Goal: Find specific page/section: Find specific page/section

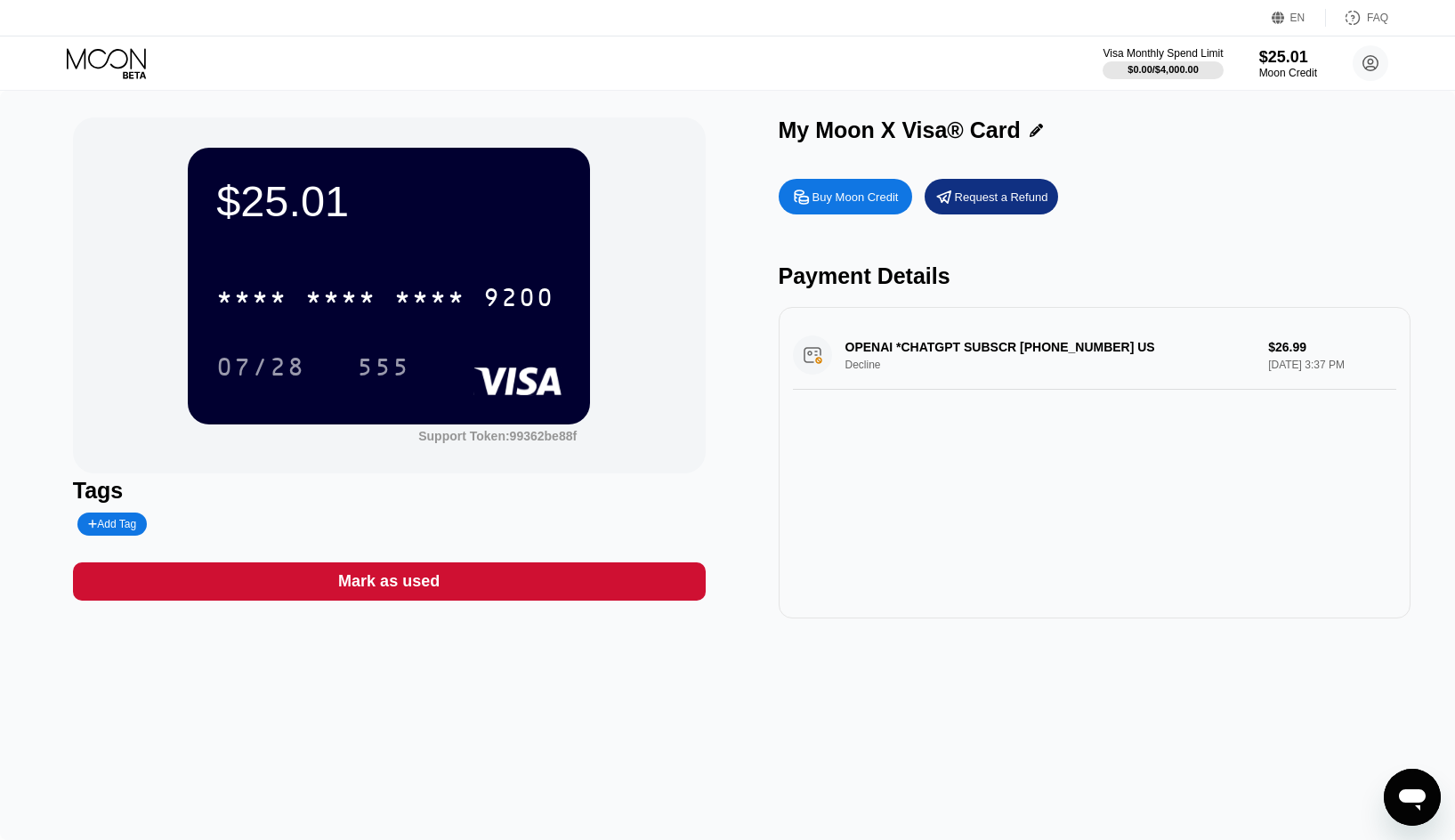
click at [737, 144] on div "$25.01 * * * * * * * * * * * * 9200 07/28 555 Support Token: 99362be88f Tags Ad…" at bounding box center [728, 367] width 1309 height 501
click at [826, 127] on div "My Moon X Visa® Card" at bounding box center [899, 130] width 242 height 26
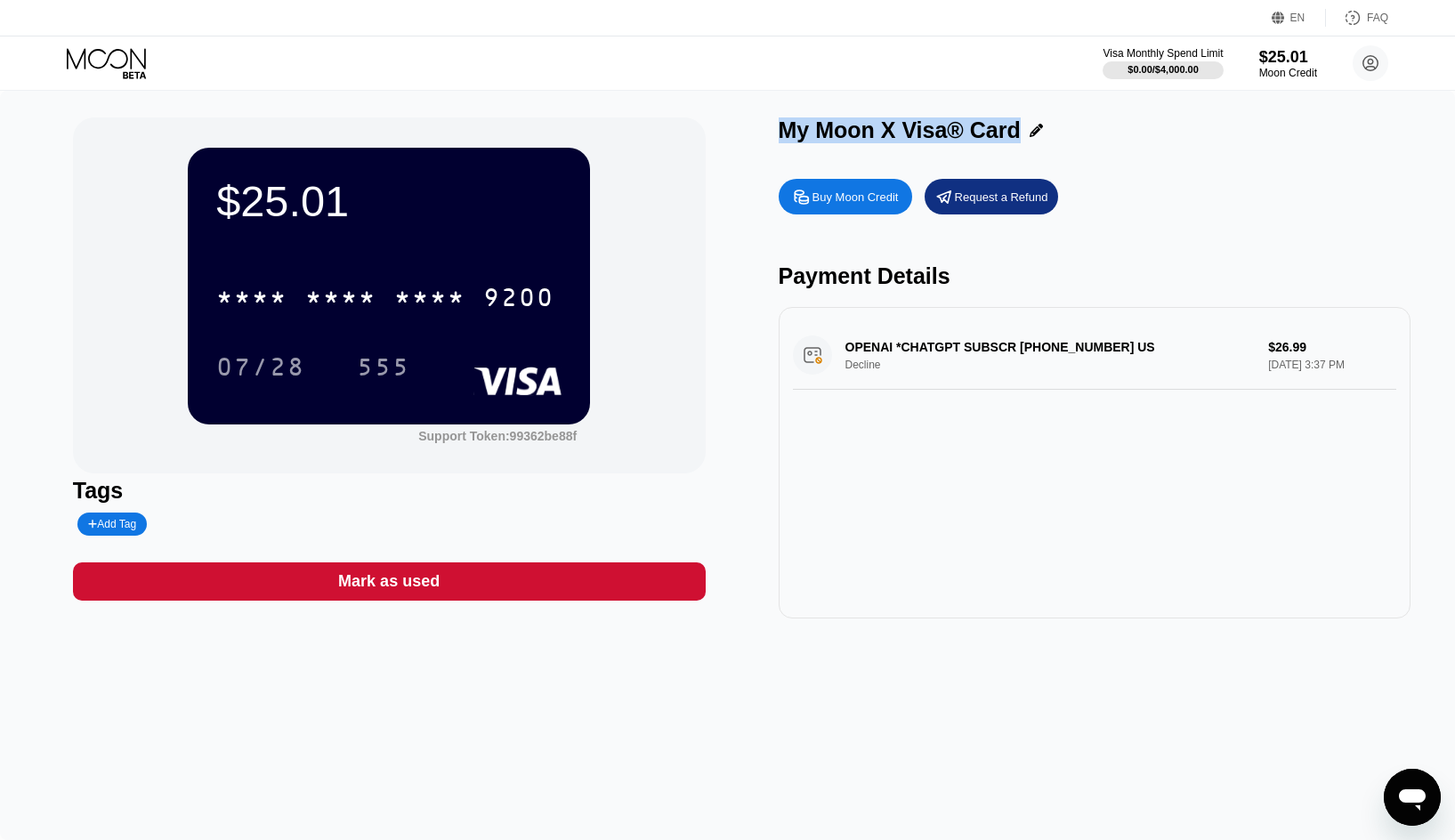
click at [853, 131] on div "My Moon X Visa® Card" at bounding box center [899, 130] width 242 height 26
drag, startPoint x: 957, startPoint y: 138, endPoint x: 940, endPoint y: 139, distance: 17.0
click at [940, 139] on div "My Moon X Visa® Card" at bounding box center [899, 130] width 242 height 26
click at [930, 139] on div "My Moon X Visa® Card" at bounding box center [899, 130] width 242 height 26
click at [860, 141] on div "My Moon X Visa® Card" at bounding box center [899, 130] width 242 height 26
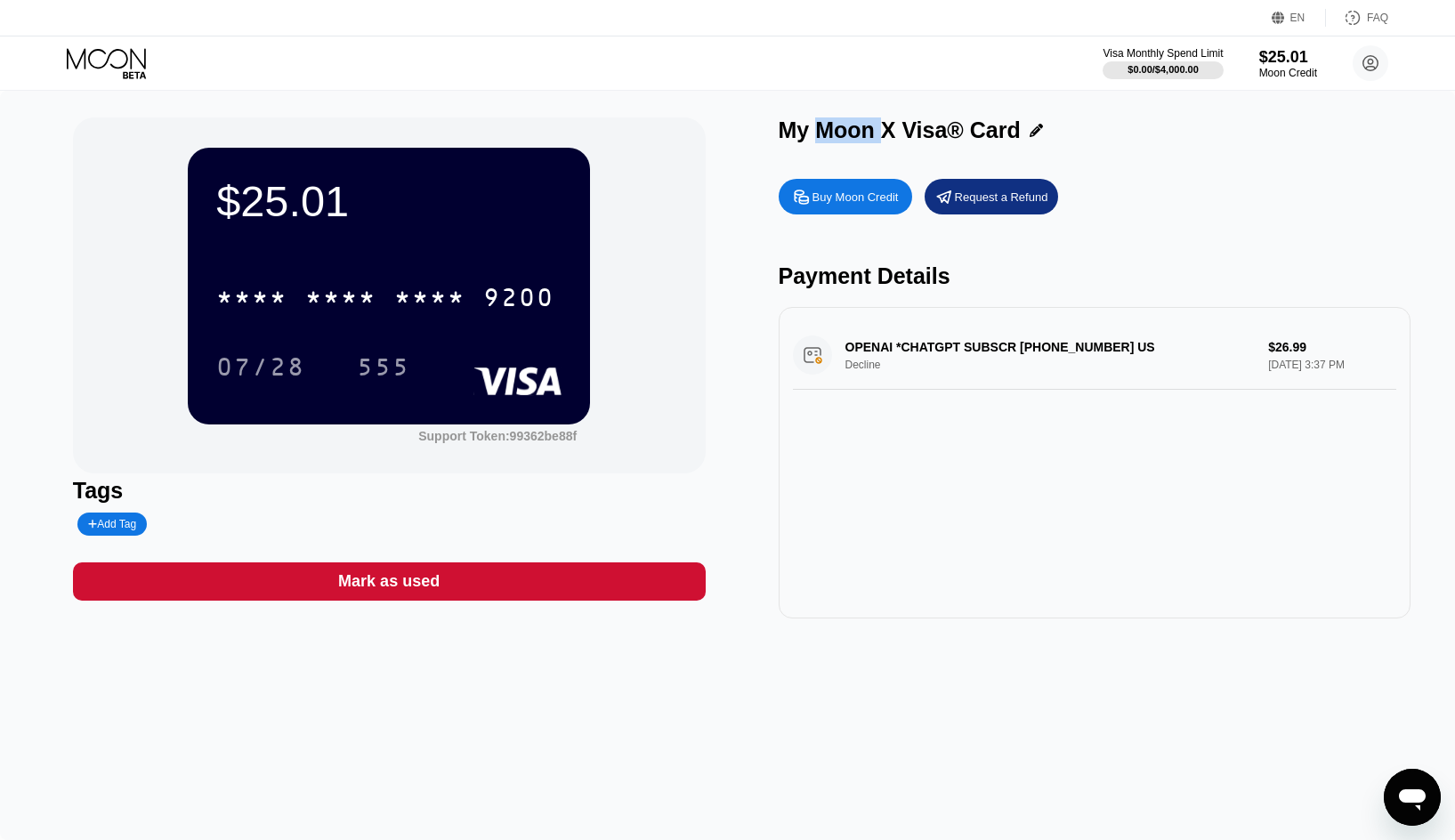
click at [860, 141] on div "My Moon X Visa® Card" at bounding box center [899, 130] width 242 height 26
click at [908, 132] on div "My Moon X Visa® Card" at bounding box center [899, 130] width 242 height 26
click at [994, 138] on div "My Moon X Visa® Card" at bounding box center [899, 130] width 242 height 26
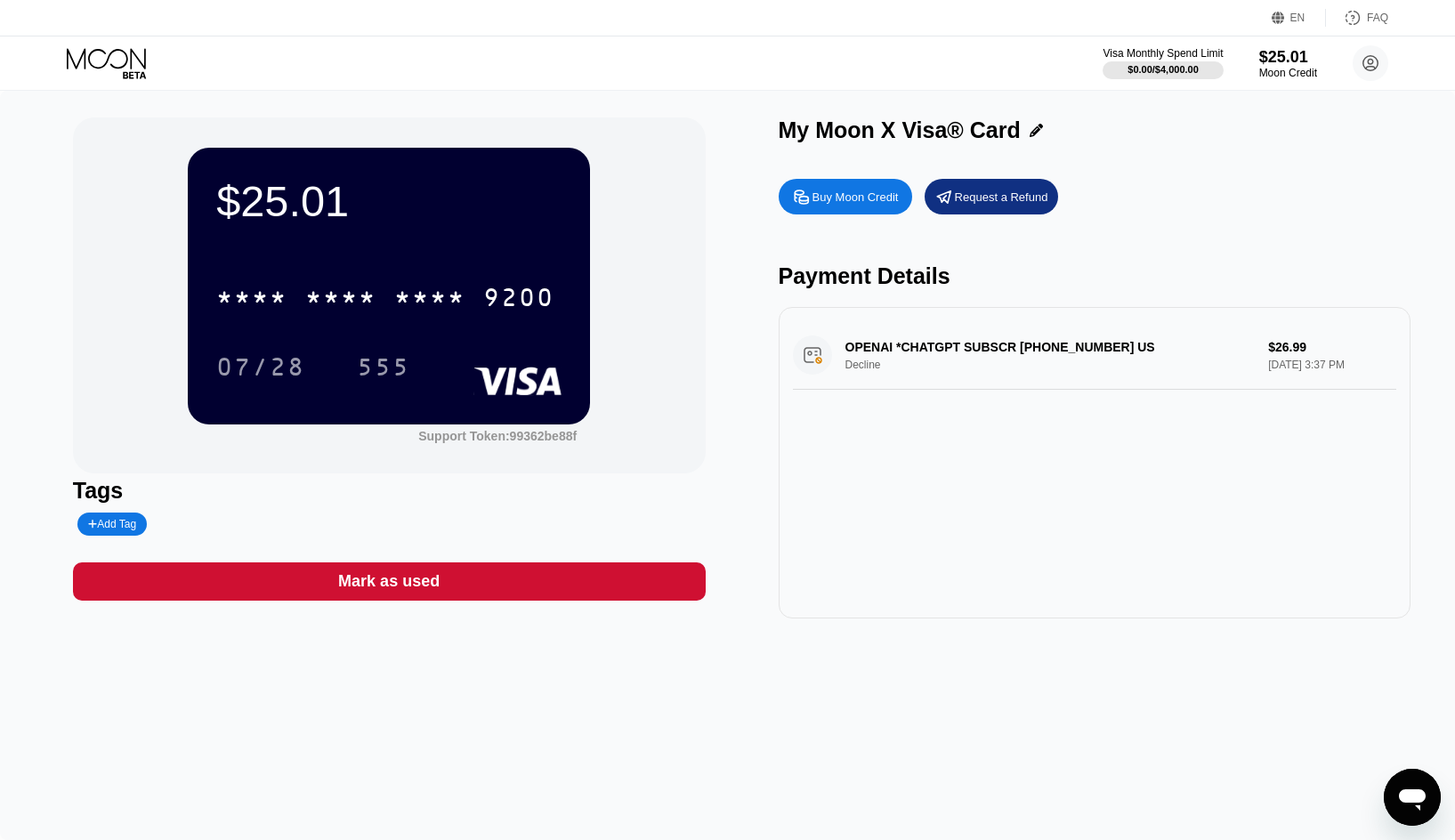
click at [783, 136] on div "My Moon X Visa® Card" at bounding box center [899, 130] width 242 height 26
click at [833, 134] on div "My Moon X Visa® Card" at bounding box center [899, 130] width 242 height 26
click at [887, 137] on div "My Moon X Visa® Card" at bounding box center [899, 130] width 242 height 26
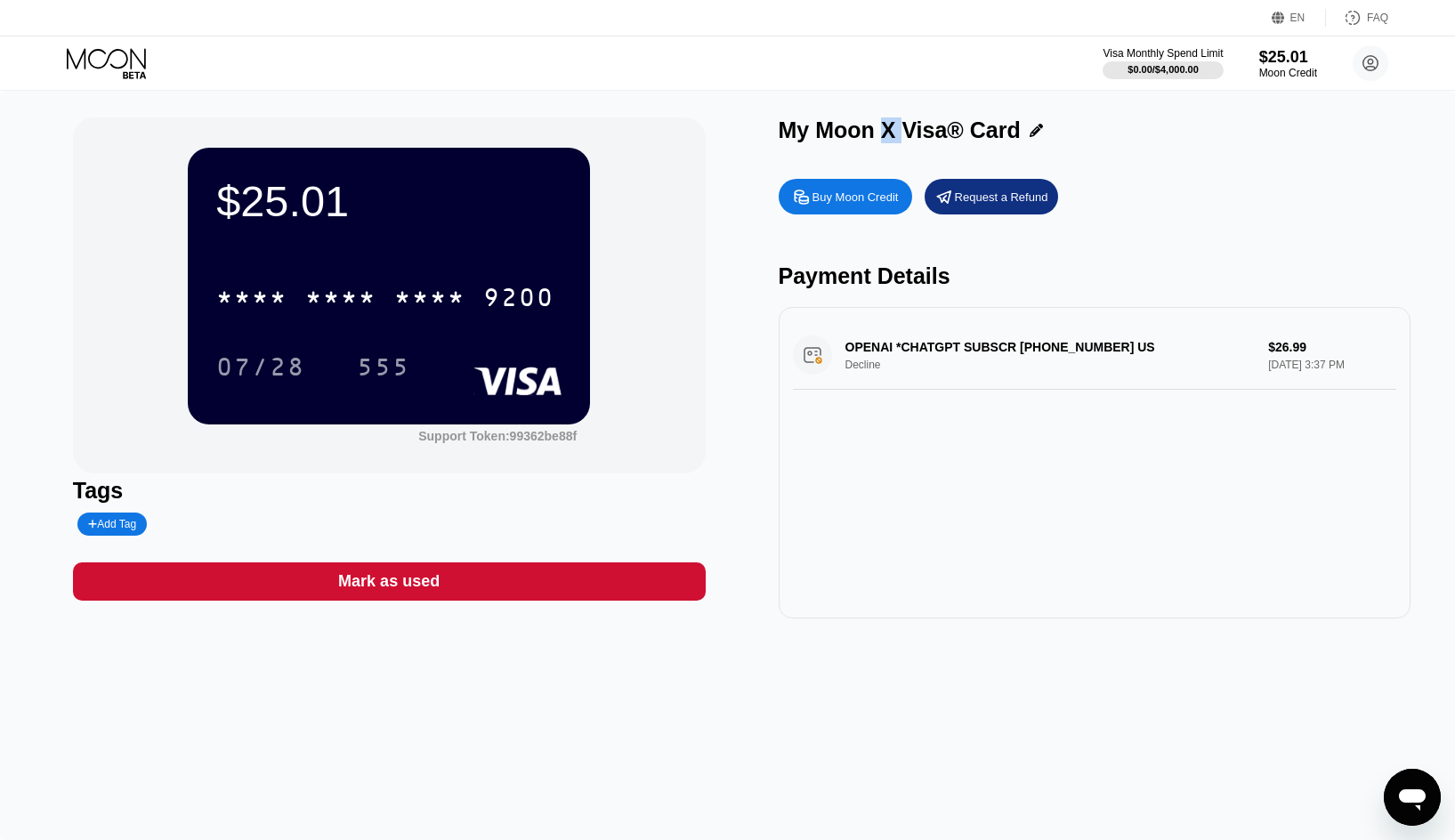
click at [887, 137] on div "My Moon X Visa® Card" at bounding box center [899, 130] width 242 height 26
click at [908, 134] on div "My Moon X Visa® Card" at bounding box center [899, 130] width 242 height 26
click at [993, 139] on div "My Moon X Visa® Card" at bounding box center [899, 130] width 242 height 26
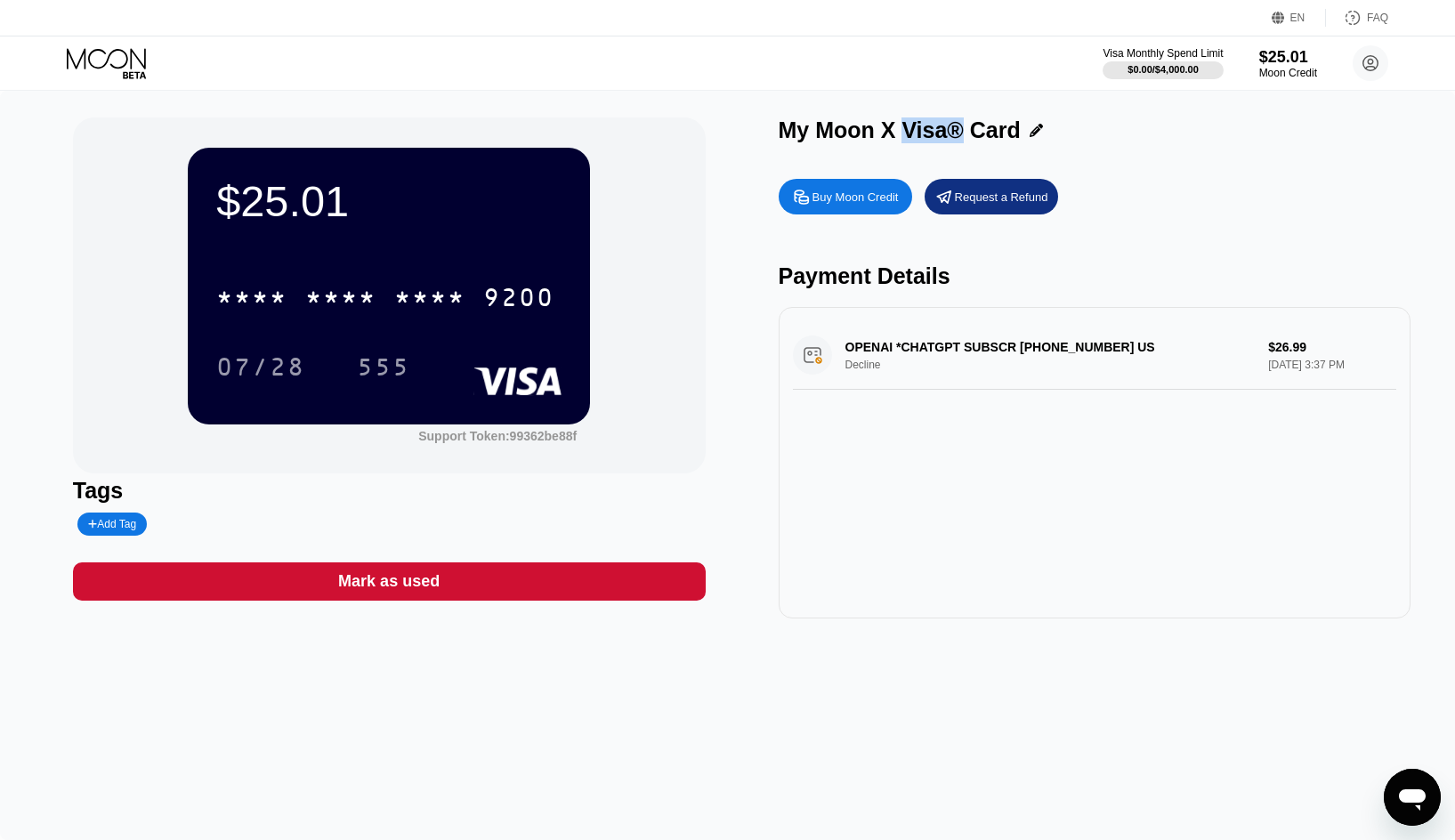
drag, startPoint x: 960, startPoint y: 136, endPoint x: 907, endPoint y: 136, distance: 53.0
click at [907, 136] on div "My Moon X Visa® Card" at bounding box center [899, 130] width 242 height 26
click at [890, 136] on div "My Moon X Visa® Card" at bounding box center [899, 130] width 242 height 26
click at [878, 129] on div "My Moon X Visa® Card" at bounding box center [899, 130] width 242 height 26
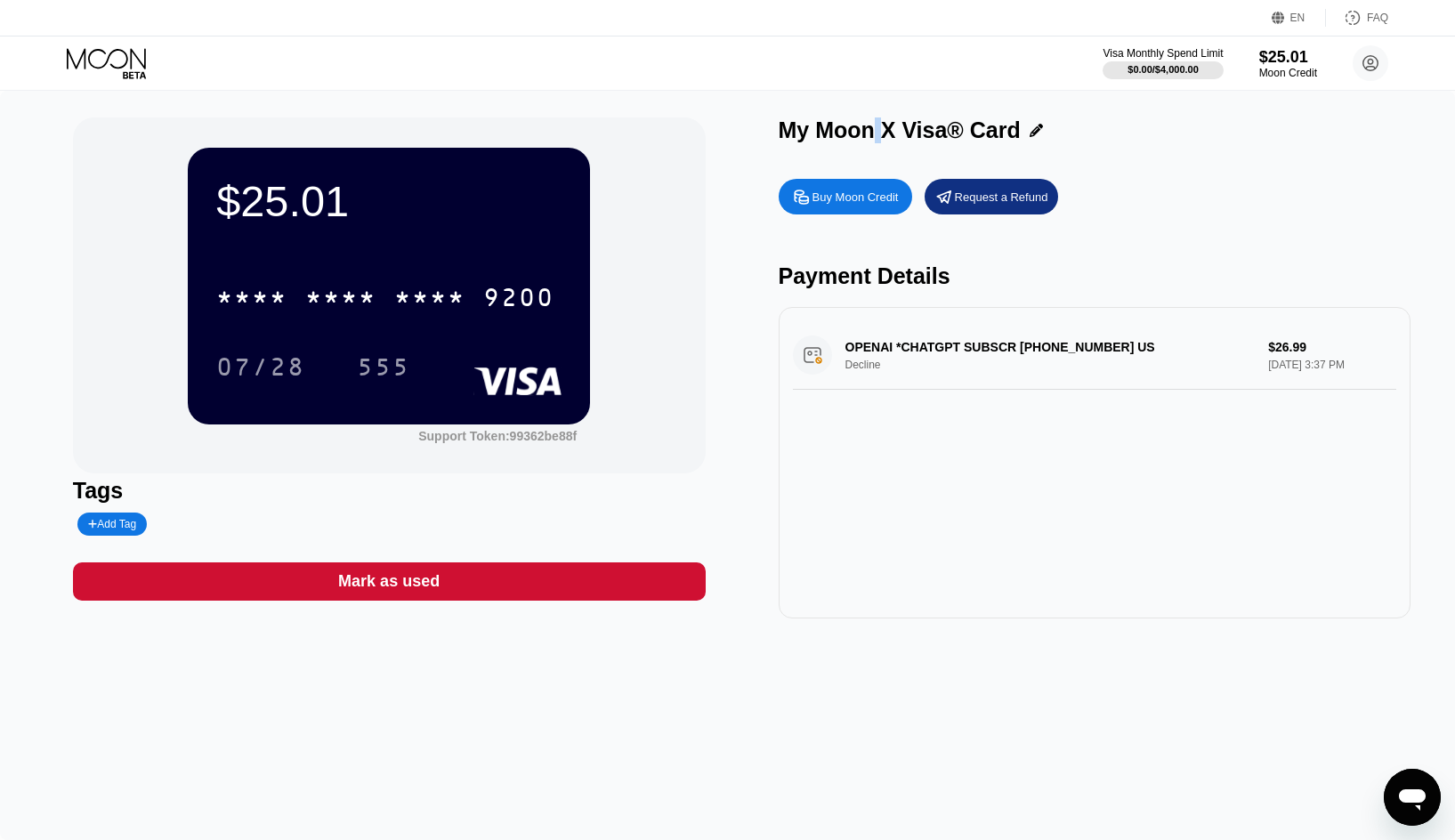
click at [878, 129] on div "My Moon X Visa® Card" at bounding box center [899, 130] width 242 height 26
click at [889, 133] on div "My Moon X Visa® Card" at bounding box center [899, 130] width 242 height 26
click at [845, 136] on div "My Moon X Visa® Card" at bounding box center [899, 130] width 242 height 26
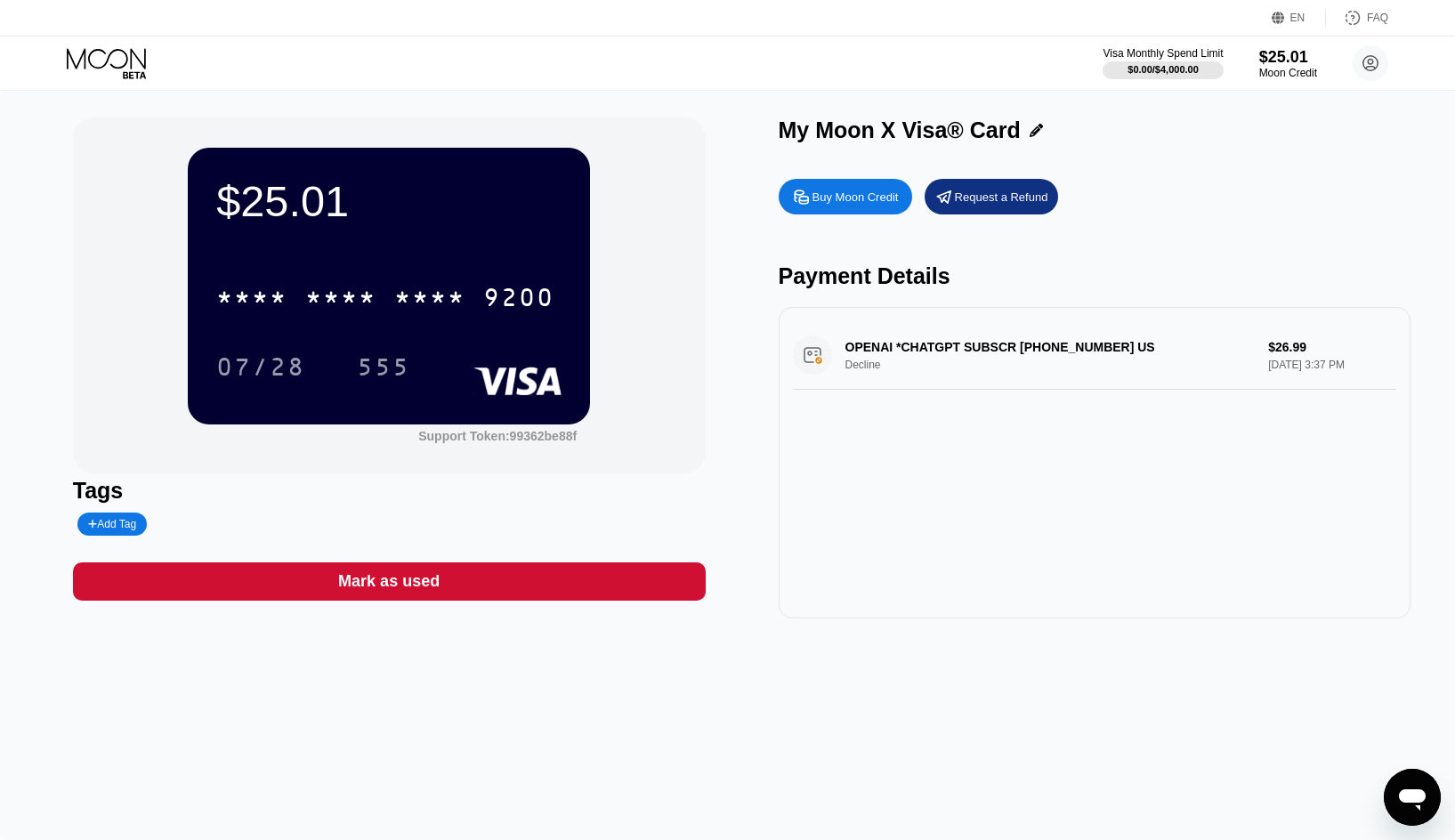
click at [795, 131] on div "My Moon X Visa® Card" at bounding box center [899, 130] width 242 height 26
click at [839, 131] on div "My Moon X Visa® Card" at bounding box center [899, 130] width 242 height 26
click at [883, 126] on div "My Moon X Visa® Card" at bounding box center [899, 130] width 242 height 26
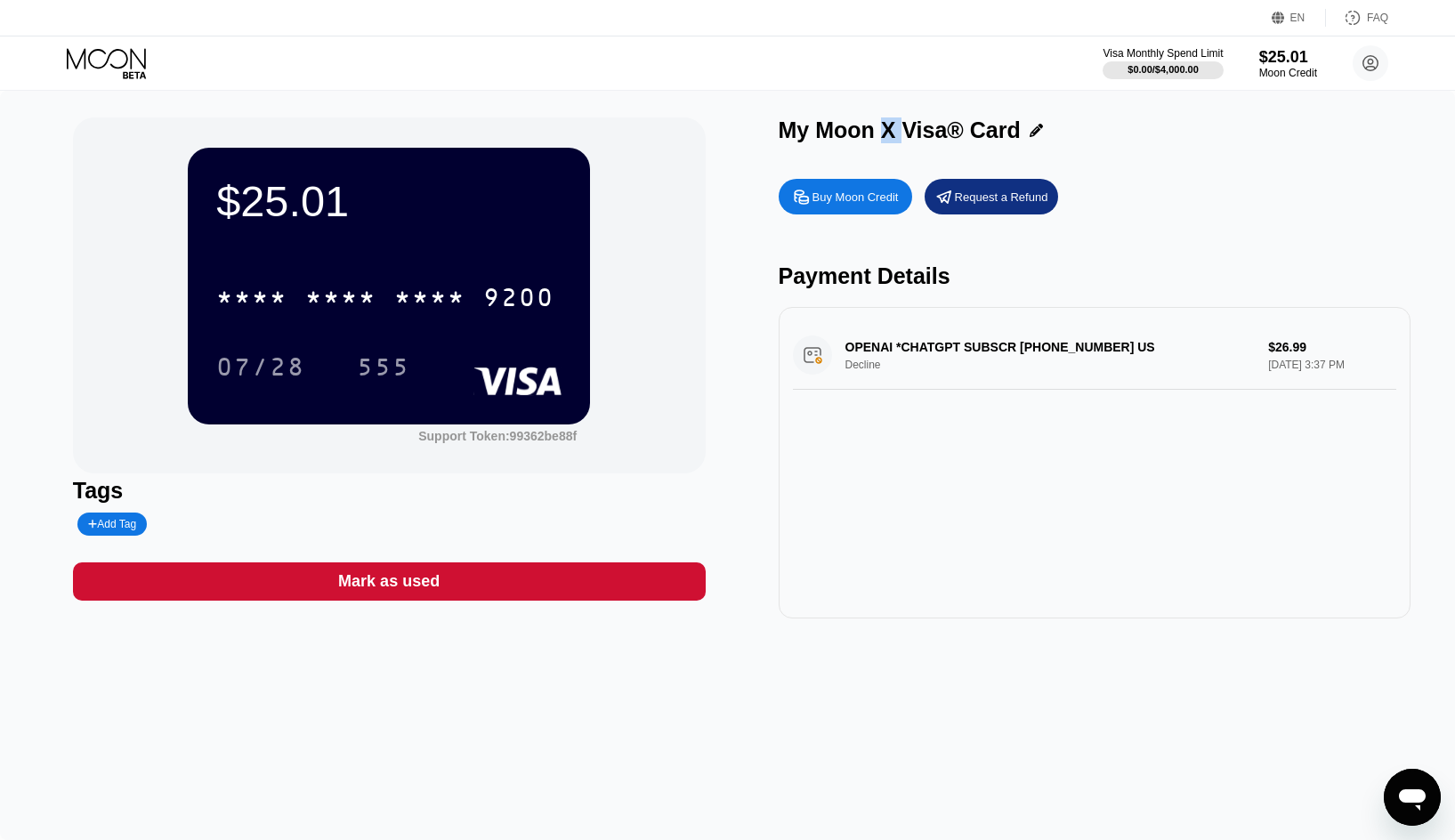
click at [883, 126] on div "My Moon X Visa® Card" at bounding box center [899, 130] width 242 height 26
click at [929, 125] on div "My Moon X Visa® Card" at bounding box center [899, 130] width 242 height 26
click at [989, 127] on div "My Moon X Visa® Card" at bounding box center [899, 130] width 242 height 26
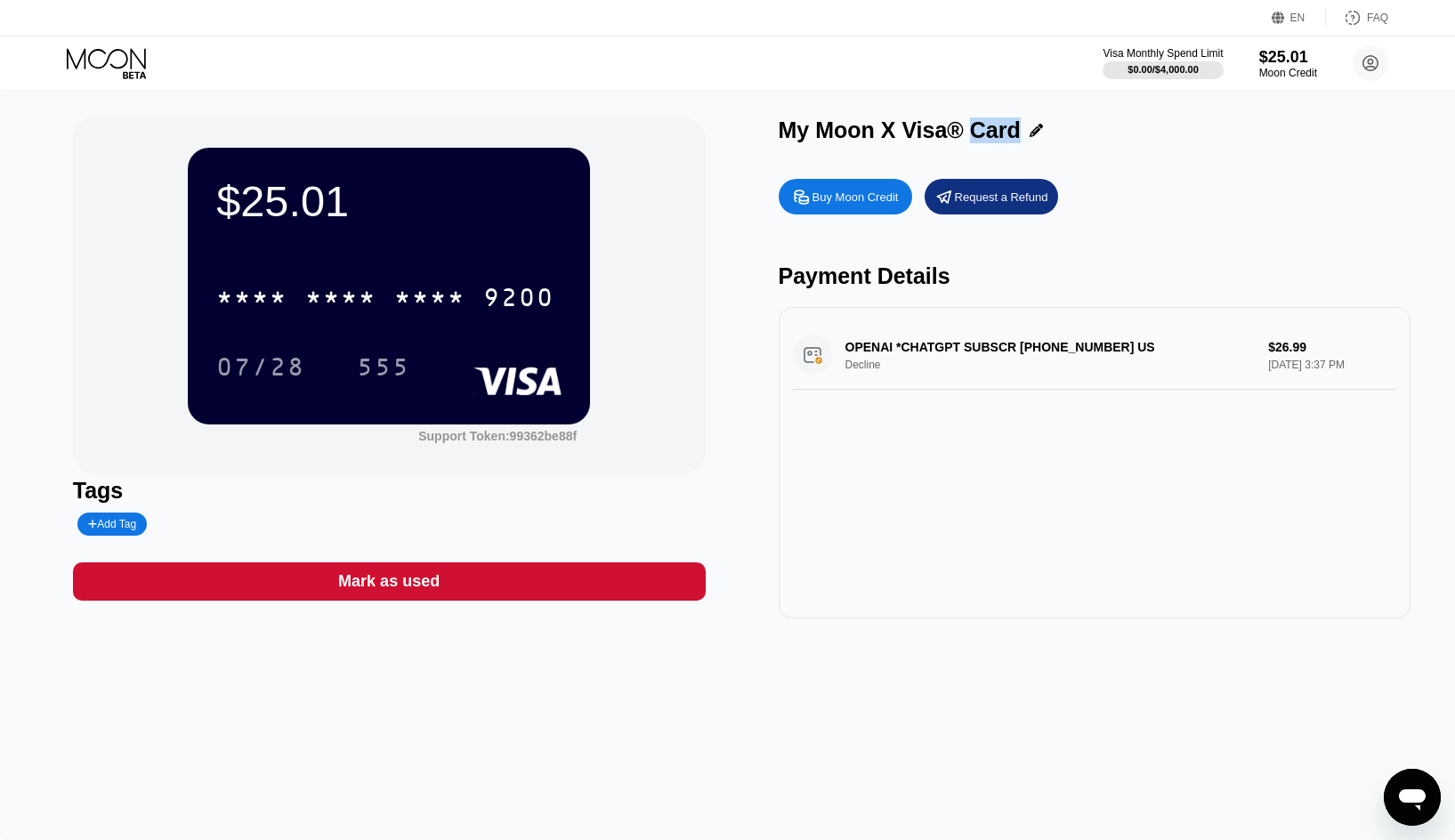
click at [999, 136] on div "My Moon X Visa® Card" at bounding box center [899, 130] width 242 height 26
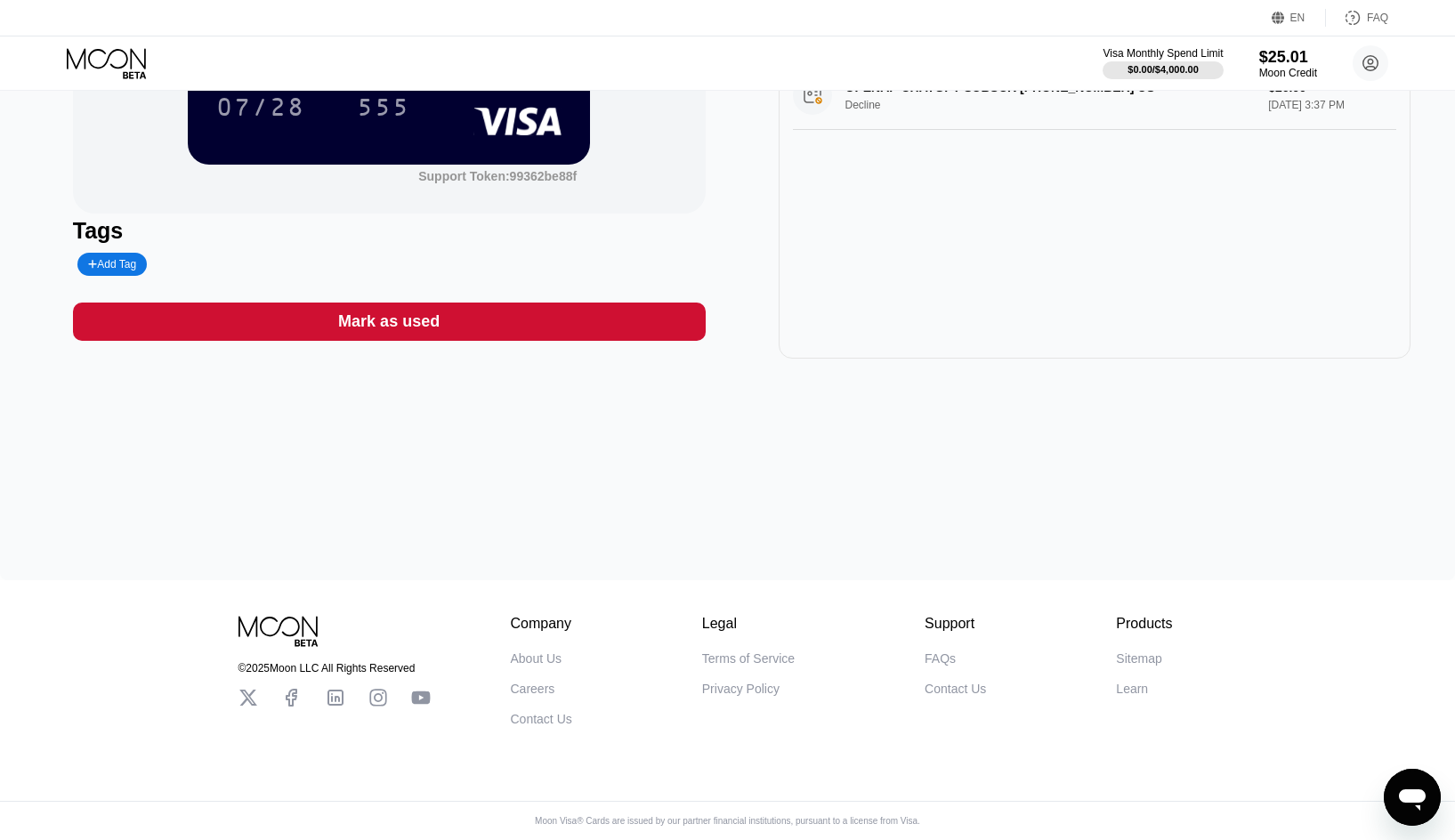
click at [1036, 429] on div "$25.01 * * * * * * * * * * * * 9200 07/28 555 Support Token: 99362be88f Tags Ad…" at bounding box center [728, 206] width 1455 height 749
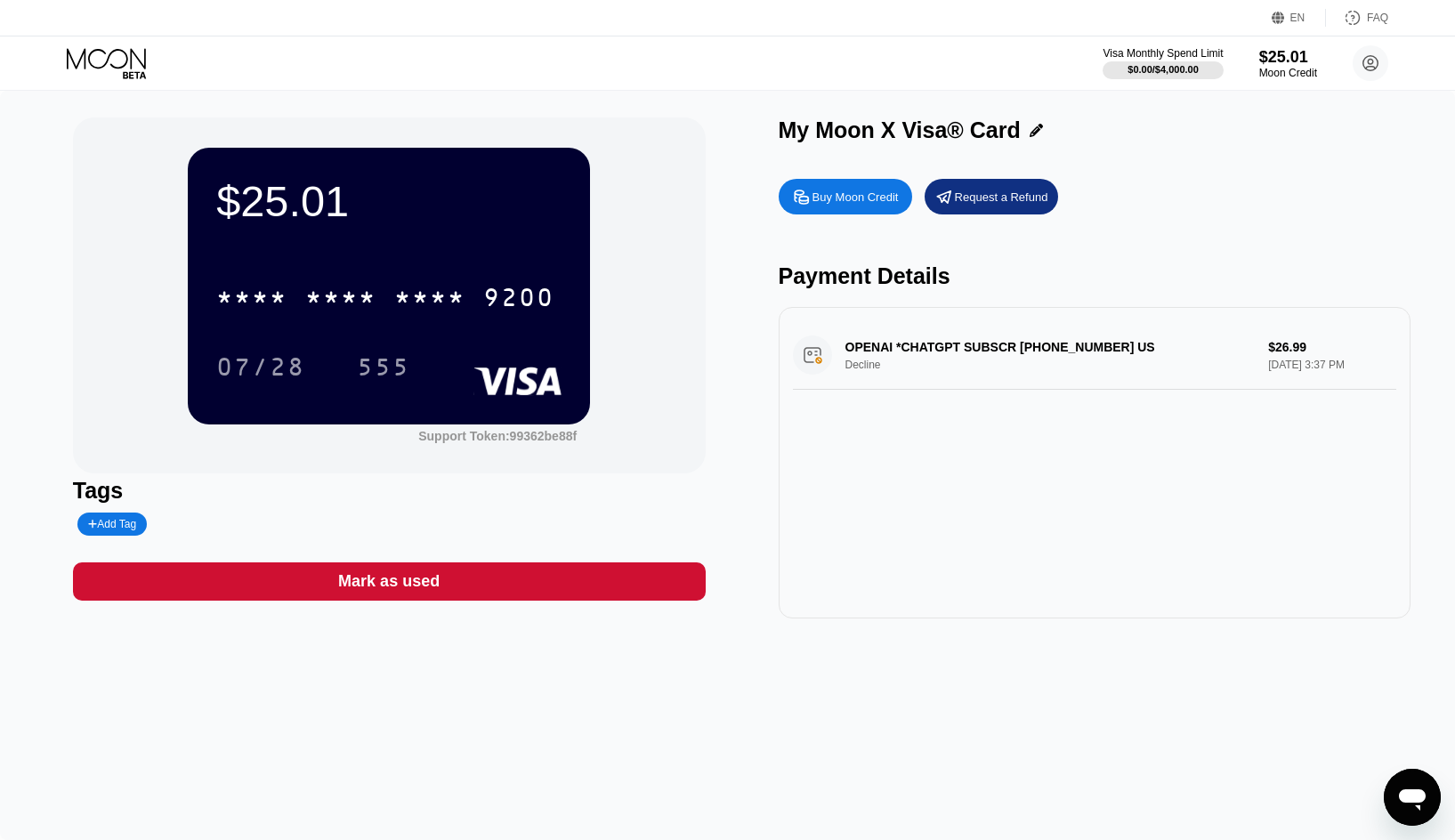
drag, startPoint x: 1299, startPoint y: 660, endPoint x: 1308, endPoint y: 650, distance: 13.5
click at [1299, 660] on div "$25.01 * * * * * * * * * * * * 9200 07/28 555 Support Token: 99362be88f Tags Ad…" at bounding box center [728, 465] width 1455 height 749
click at [1331, 232] on div "Buy Moon Credit Request a Refund Payment Details OPENAI *CHATGPT SUBSCR [PHONE_…" at bounding box center [1094, 394] width 633 height 448
click at [1331, 231] on div "Buy Moon Credit Request a Refund Payment Details OPENAI *CHATGPT SUBSCR [PHONE_…" at bounding box center [1094, 394] width 633 height 448
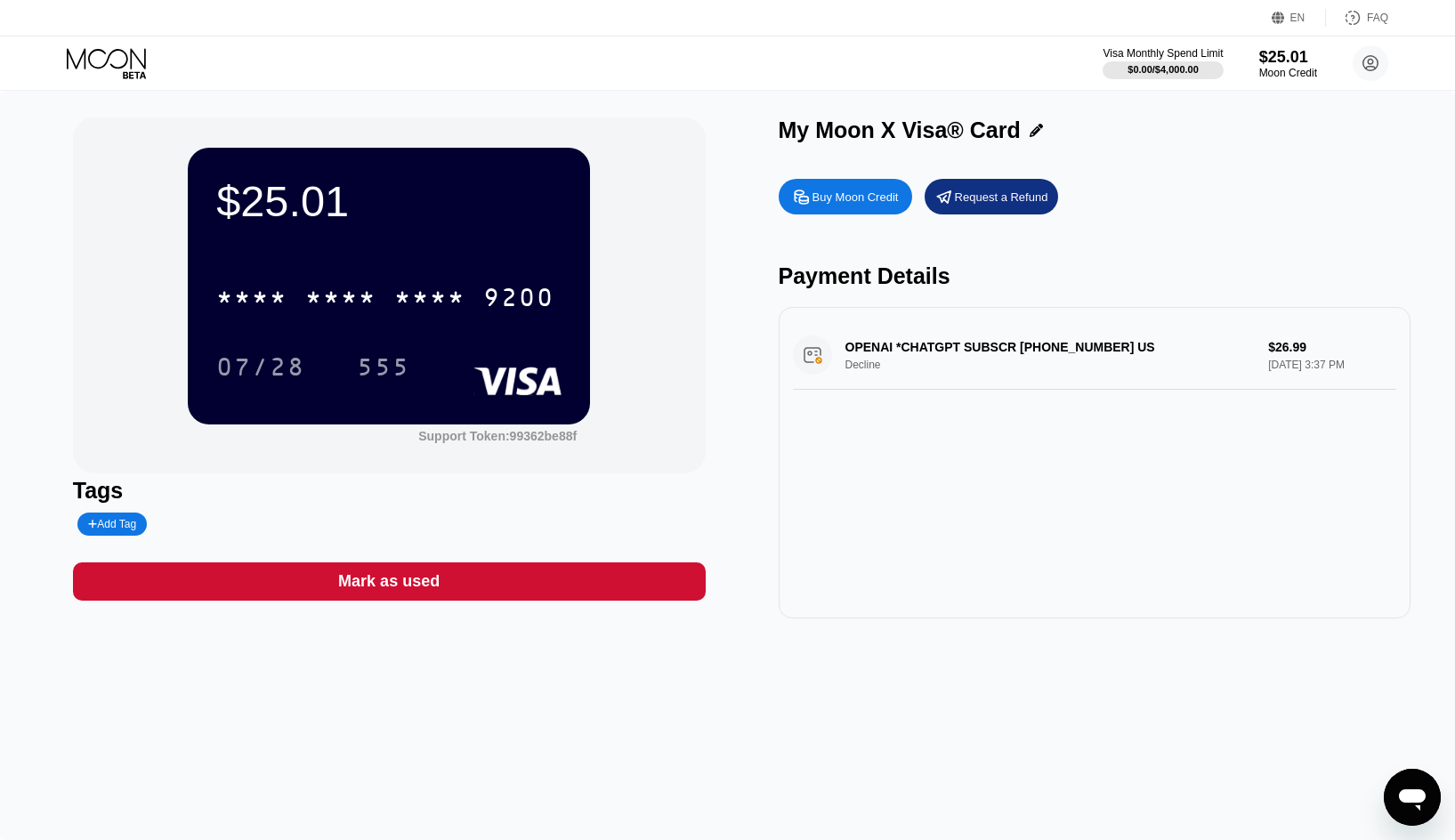
click at [1331, 231] on div "Buy Moon Credit Request a Refund Payment Details OPENAI *CHATGPT SUBSCR [PHONE_…" at bounding box center [1094, 394] width 633 height 448
click at [1331, 230] on div "Buy Moon Credit Request a Refund Payment Details OPENAI *CHATGPT SUBSCR [PHONE_…" at bounding box center [1094, 394] width 633 height 448
click at [725, 226] on div "$25.01 * * * * * * * * * * * * 9200 07/28 555 Support Token: 99362be88f Tags Ad…" at bounding box center [728, 367] width 1309 height 501
click at [733, 84] on div "Visa Monthly Spend Limit $0.00 / $4,000.00 $25.01 Moon Credit [PERSON_NAME] [PE…" at bounding box center [728, 64] width 1455 height 53
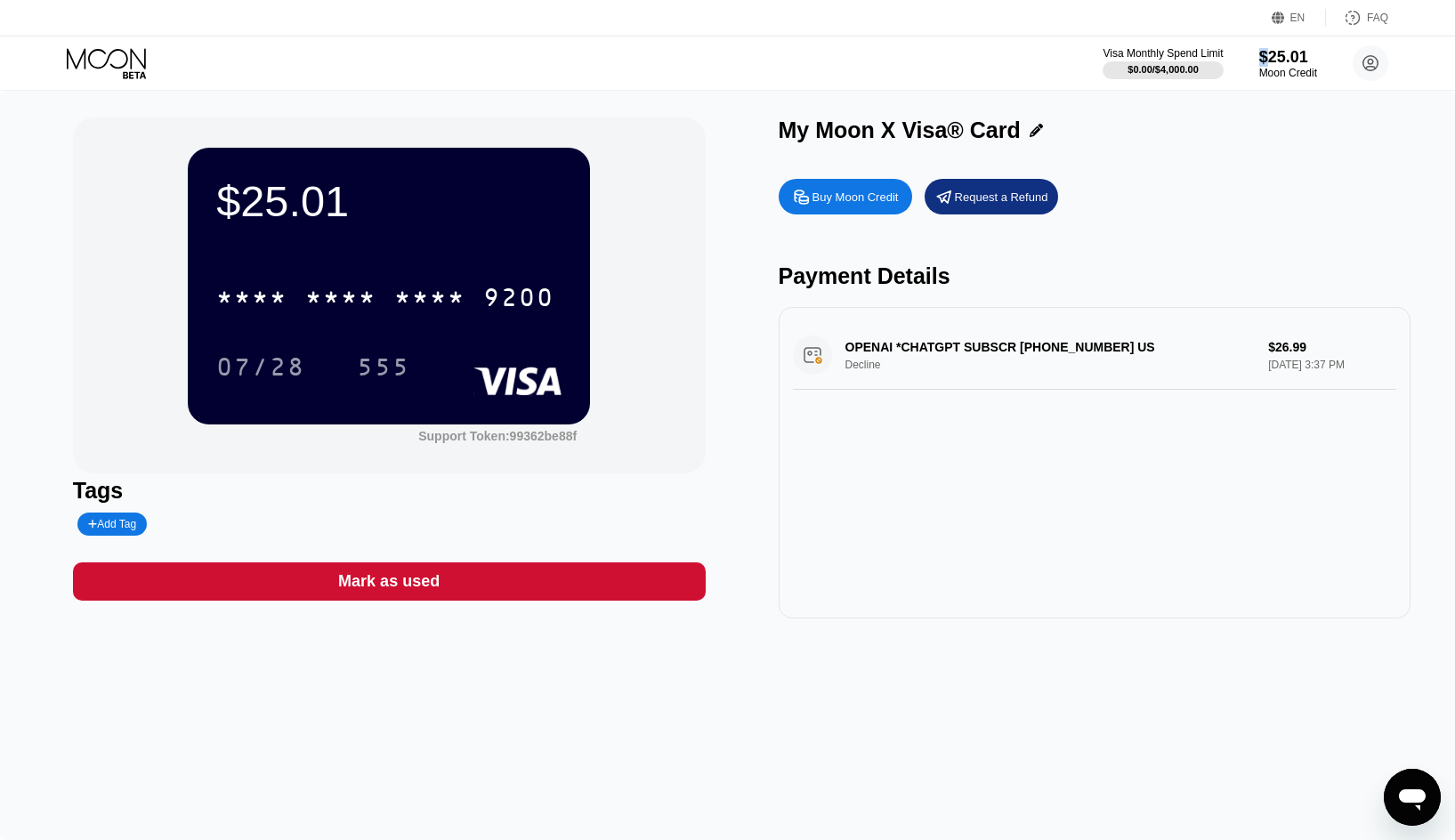
click at [733, 84] on div "Visa Monthly Spend Limit $0.00 / $4,000.00 $25.01 Moon Credit [PERSON_NAME] [PE…" at bounding box center [728, 64] width 1455 height 53
click at [733, 106] on div "$25.01 * * * * * * * * * * * * 9200 07/28 555 Support Token: 99362be88f Tags Ad…" at bounding box center [728, 465] width 1455 height 749
click at [737, 75] on div "Visa Monthly Spend Limit $0.00 / $4,000.00 $25.01 Moon Credit [PERSON_NAME] [PE…" at bounding box center [728, 64] width 1455 height 53
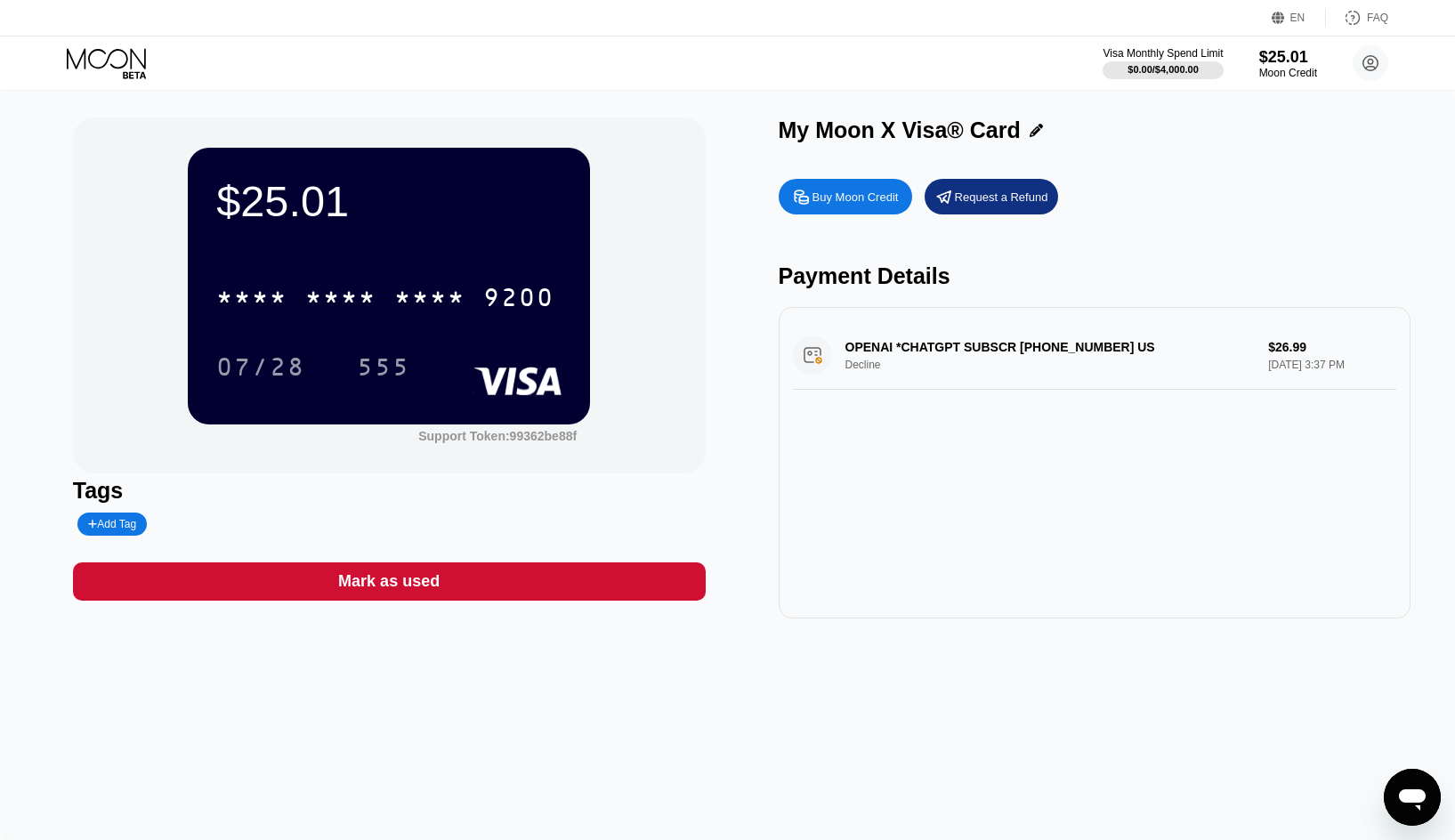
click at [797, 75] on div "Visa Monthly Spend Limit $0.00 / $4,000.00 $25.01 Moon Credit [PERSON_NAME] [PE…" at bounding box center [728, 64] width 1455 height 53
click at [764, 80] on div "Visa Monthly Spend Limit $0.00 / $4,000.00 $25.01 Moon Credit [PERSON_NAME] [PE…" at bounding box center [728, 64] width 1455 height 53
click at [736, 155] on div "$25.01 * * * * * * * * * * * * 9200 07/28 555 Support Token: 99362be88f Tags Ad…" at bounding box center [728, 367] width 1309 height 501
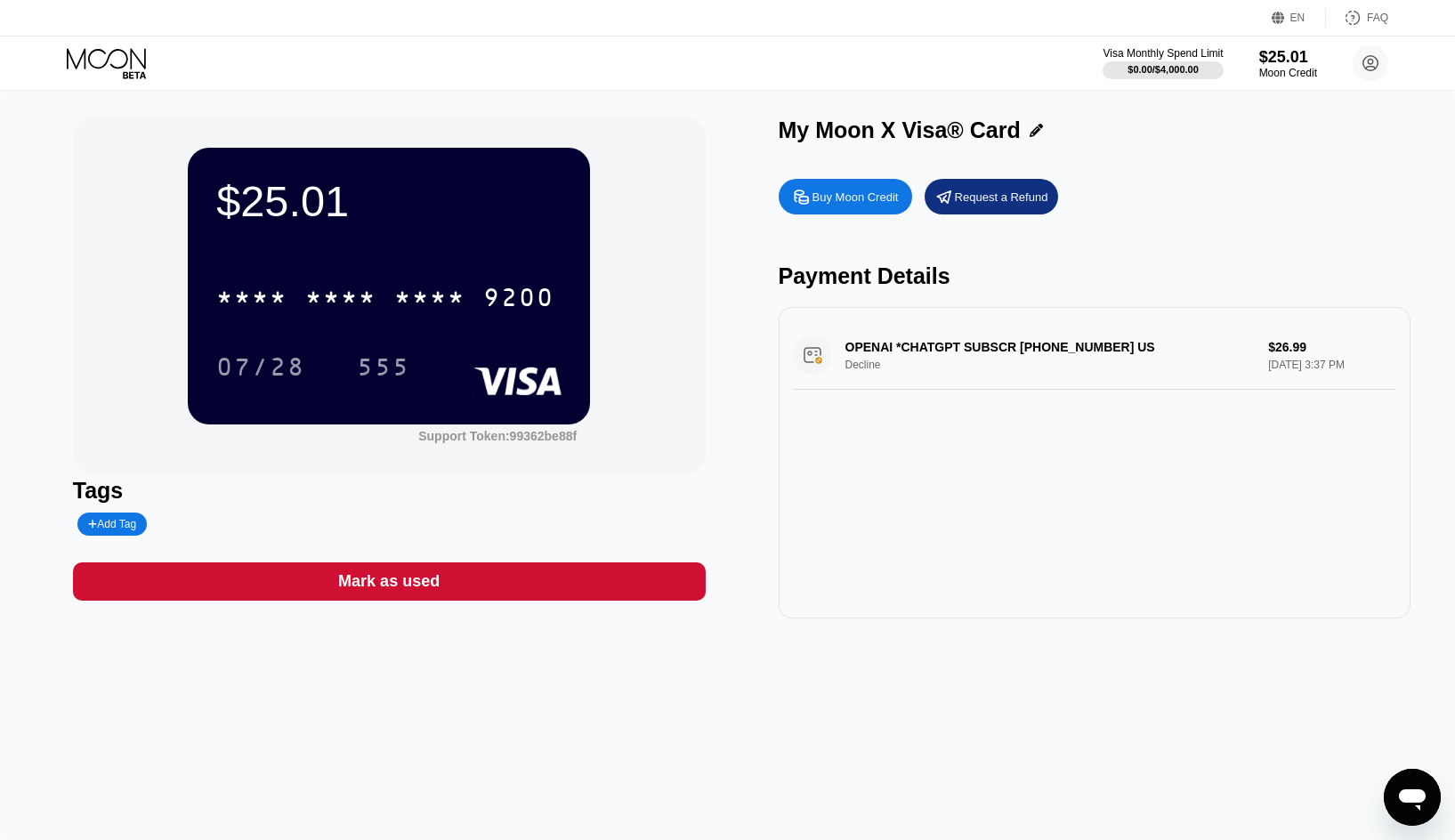
click at [779, 70] on div "Visa Monthly Spend Limit $0.00 / $4,000.00 $25.01 Moon Credit [PERSON_NAME] [PE…" at bounding box center [728, 64] width 1455 height 53
drag, startPoint x: 444, startPoint y: 199, endPoint x: 751, endPoint y: 165, distance: 308.9
click at [751, 165] on div "$25.01 * * * * * * * * * * * * 9200 07/28 555 Support Token: 99362be88f Tags Ad…" at bounding box center [728, 367] width 1309 height 501
click at [872, 133] on div "My Moon X Visa® Card" at bounding box center [899, 130] width 242 height 26
click at [920, 126] on div "My Moon X Visa® Card" at bounding box center [899, 130] width 242 height 26
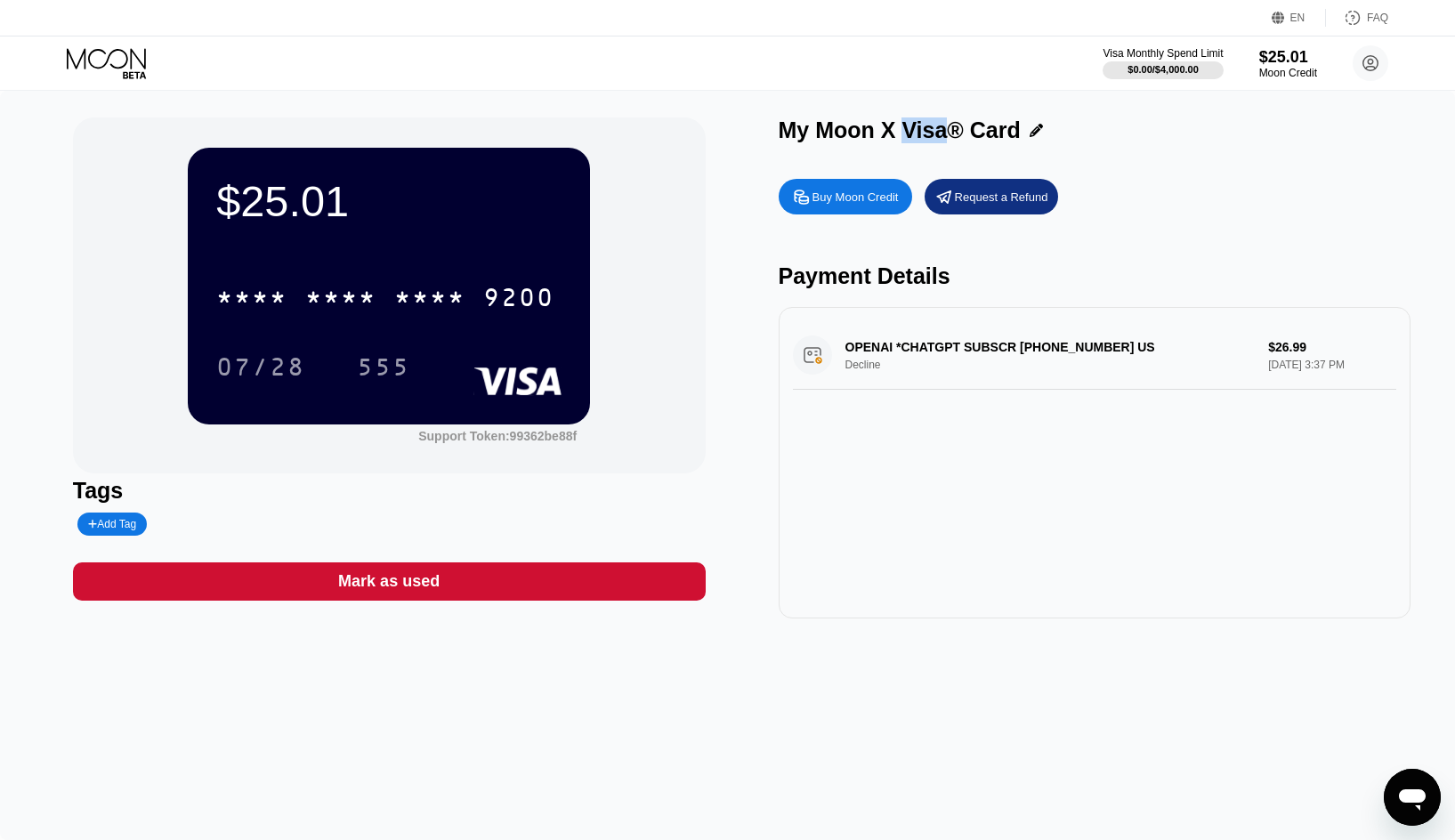
click at [920, 126] on div "My Moon X Visa® Card" at bounding box center [899, 130] width 242 height 26
click at [825, 133] on div "My Moon X Visa® Card" at bounding box center [899, 130] width 242 height 26
click at [1001, 133] on div "My Moon X Visa® Card" at bounding box center [899, 130] width 242 height 26
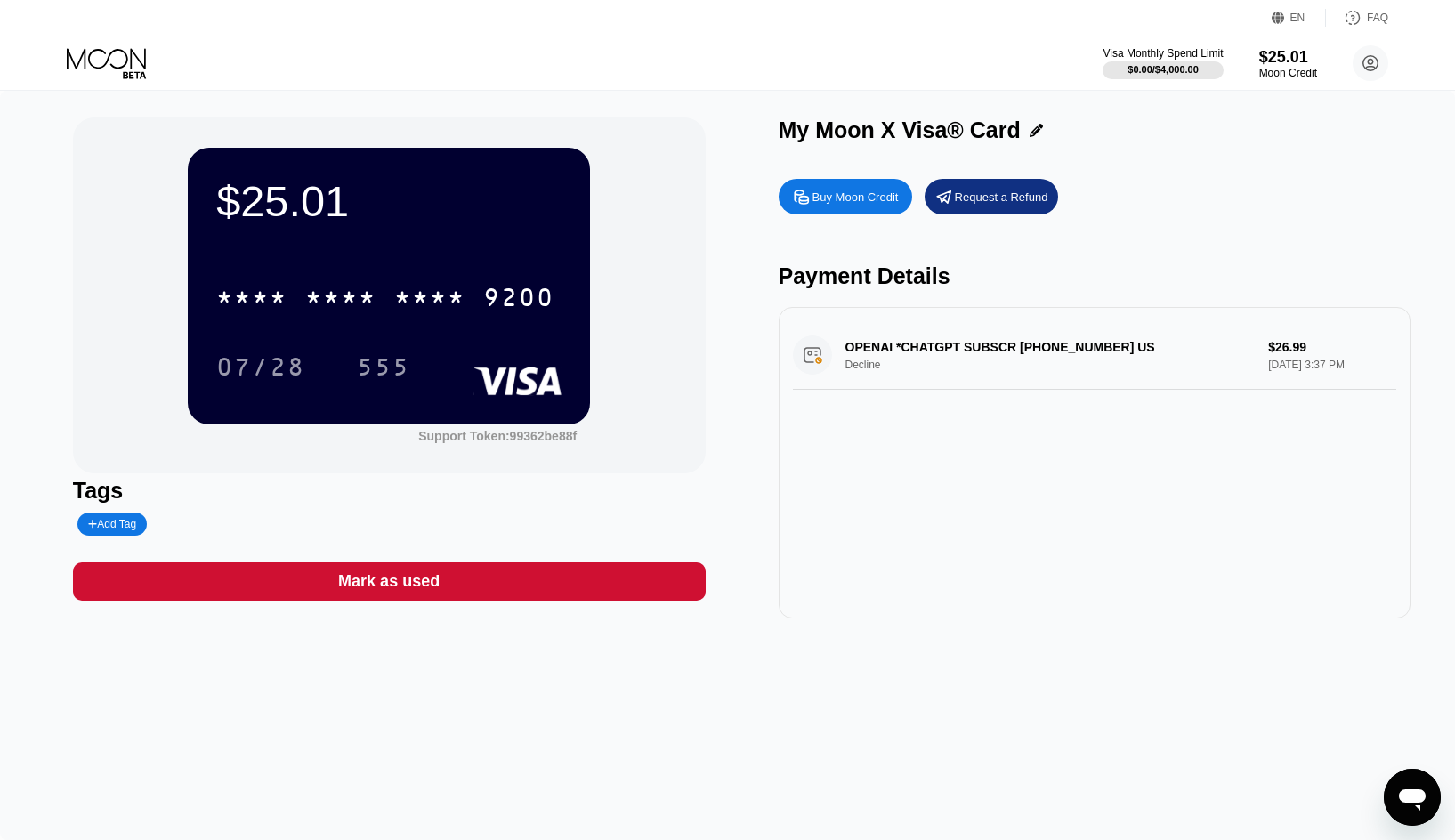
click at [915, 133] on div "My Moon X Visa® Card" at bounding box center [899, 130] width 242 height 26
click at [858, 135] on div "My Moon X Visa® Card" at bounding box center [899, 130] width 242 height 26
click at [802, 135] on div "My Moon X Visa® Card" at bounding box center [899, 130] width 242 height 26
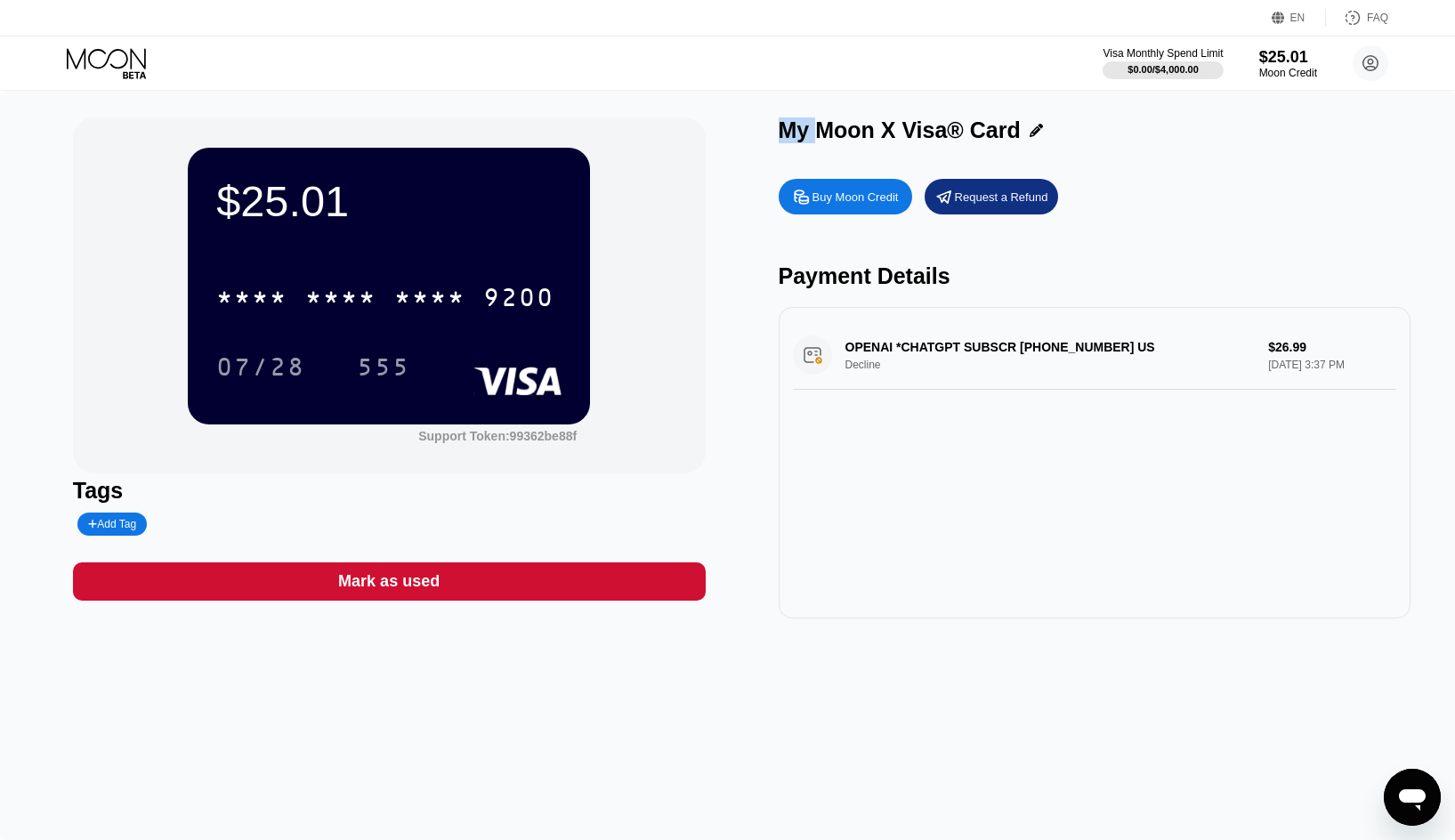
click at [802, 135] on div "My Moon X Visa® Card" at bounding box center [899, 130] width 242 height 26
click at [880, 132] on div "My Moon X Visa® Card" at bounding box center [899, 130] width 242 height 26
click at [819, 134] on div "My Moon X Visa® Card" at bounding box center [899, 130] width 242 height 26
drag, startPoint x: 778, startPoint y: 136, endPoint x: 1178, endPoint y: 151, distance: 400.3
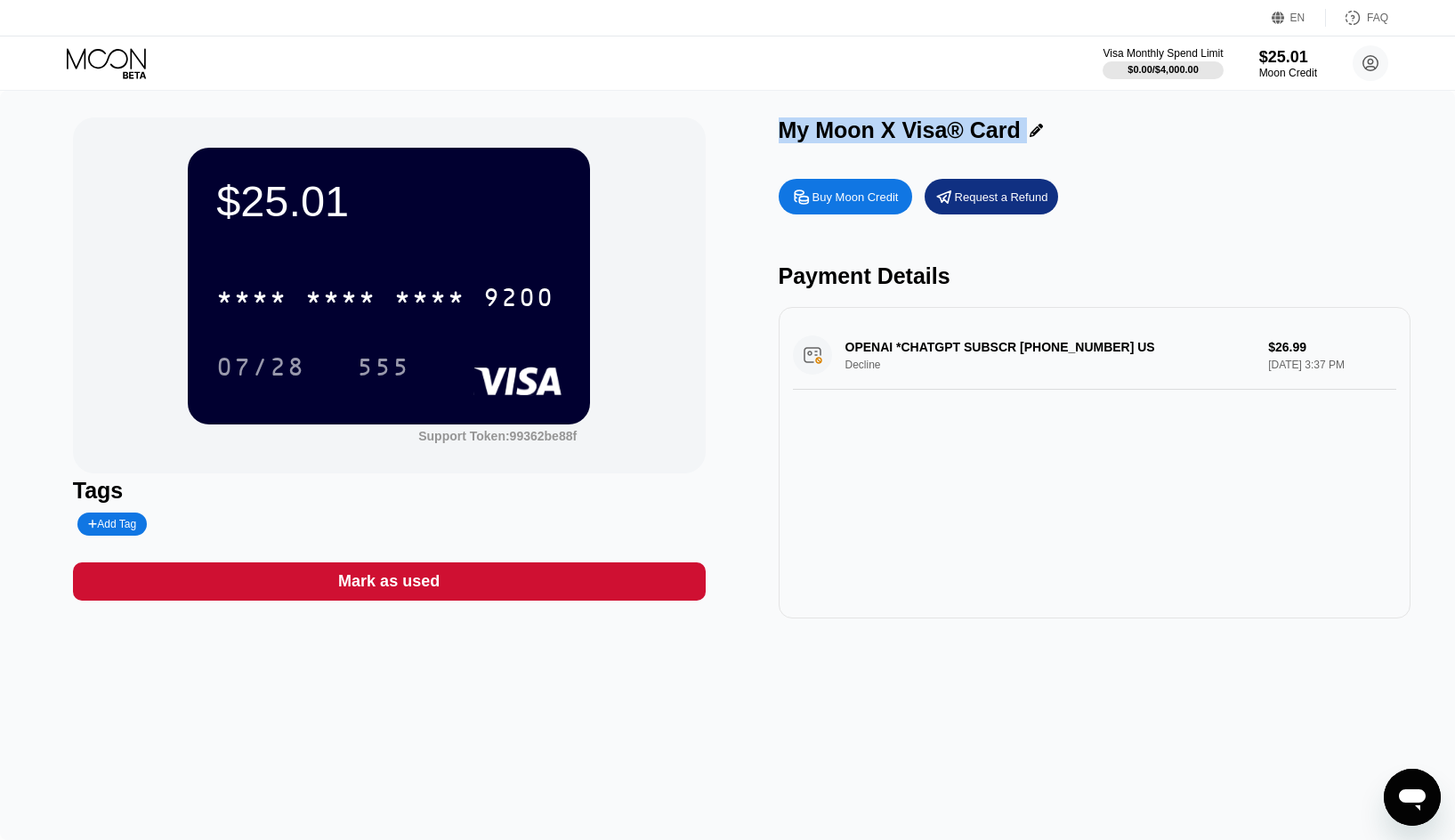
click at [1178, 151] on div "My Moon X Visa® Card" at bounding box center [1094, 135] width 633 height 35
click at [1166, 143] on div "My Moon X Visa® Card" at bounding box center [1094, 130] width 633 height 26
click at [1008, 124] on div "My Moon X Visa® Card" at bounding box center [899, 130] width 242 height 26
